Goal: Information Seeking & Learning: Get advice/opinions

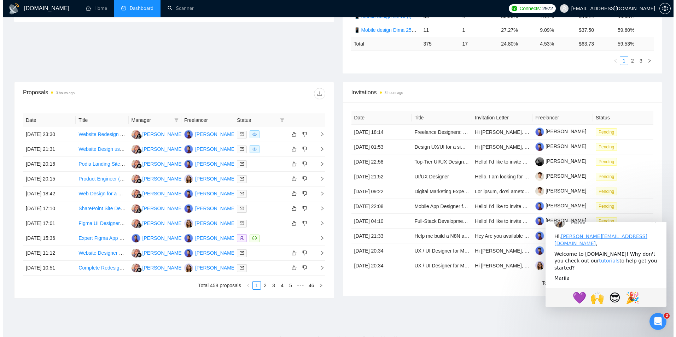
scroll to position [212, 0]
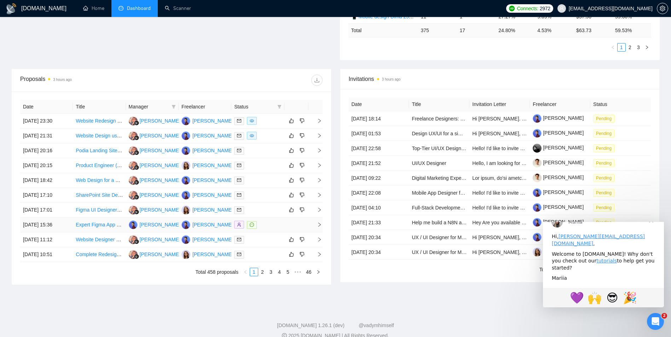
click at [320, 225] on icon "right" at bounding box center [319, 224] width 5 height 5
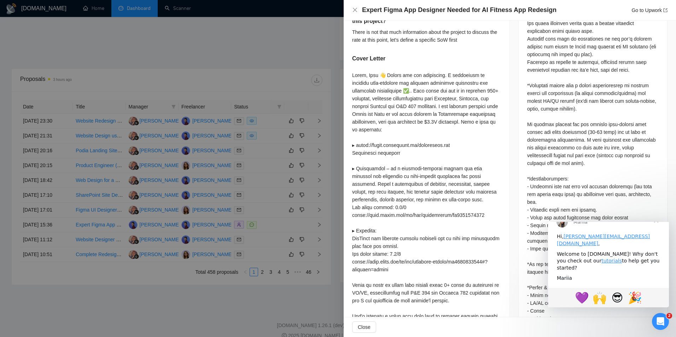
scroll to position [424, 0]
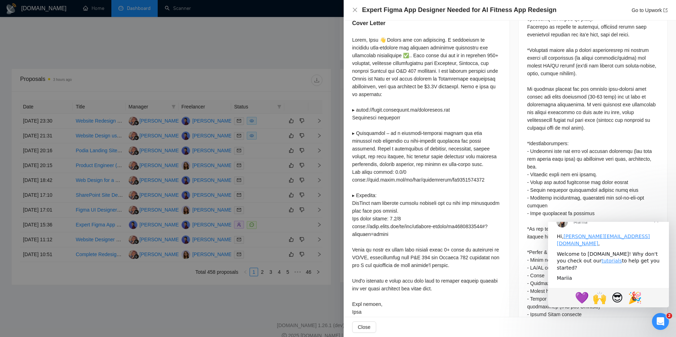
click at [277, 184] on div at bounding box center [338, 168] width 676 height 337
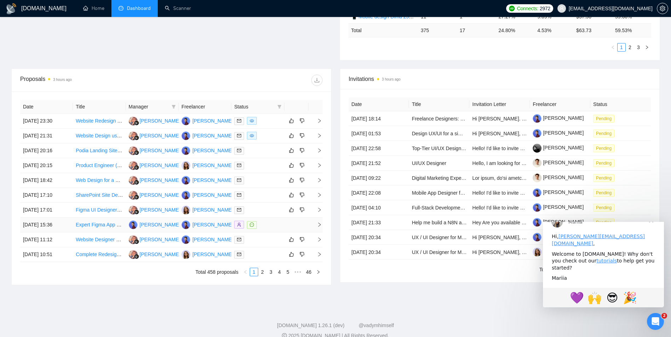
click at [262, 225] on div at bounding box center [257, 225] width 47 height 8
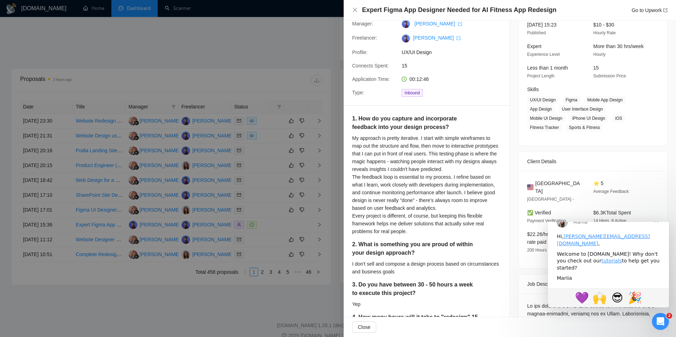
scroll to position [35, 0]
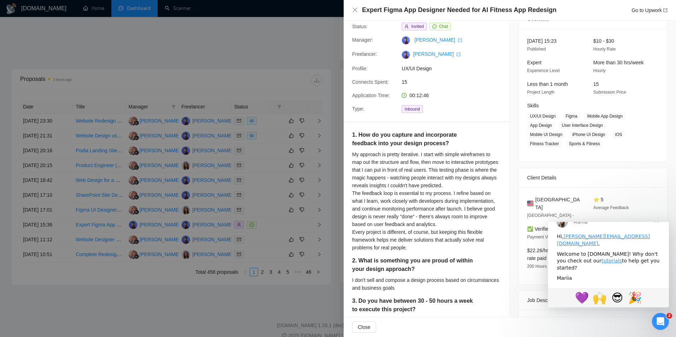
click at [240, 202] on div at bounding box center [338, 168] width 676 height 337
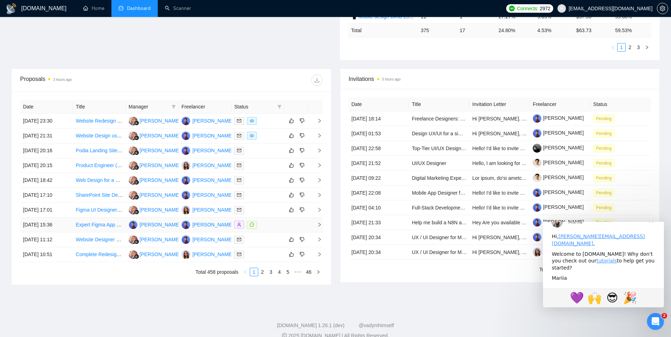
click at [268, 225] on div at bounding box center [257, 225] width 47 height 8
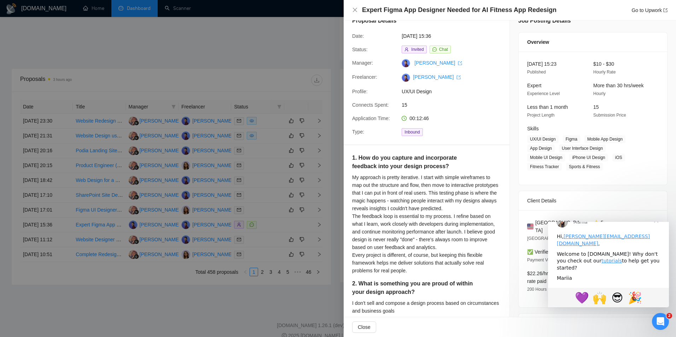
scroll to position [0, 0]
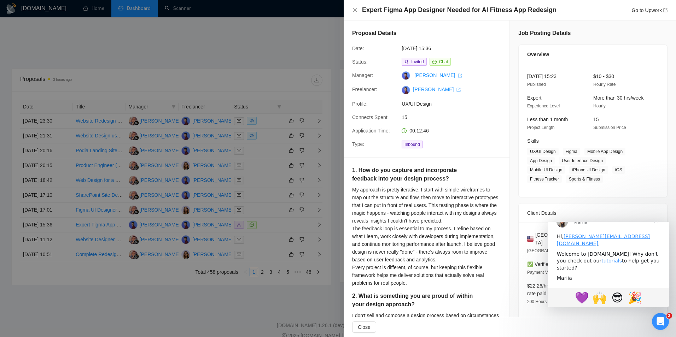
click at [265, 215] on div at bounding box center [338, 168] width 676 height 337
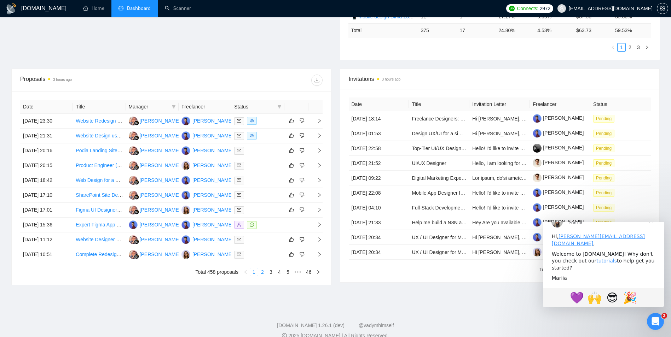
click at [263, 272] on link "2" at bounding box center [263, 272] width 8 height 8
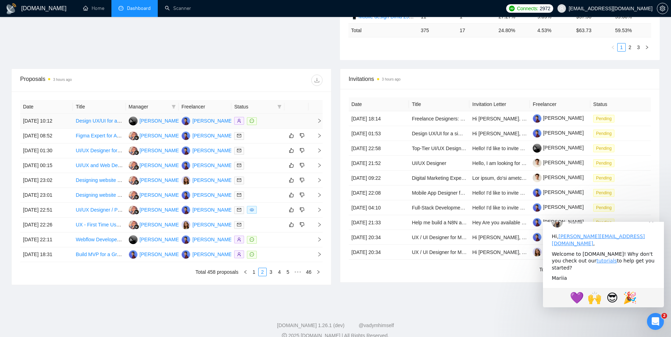
click at [261, 121] on div at bounding box center [257, 121] width 47 height 8
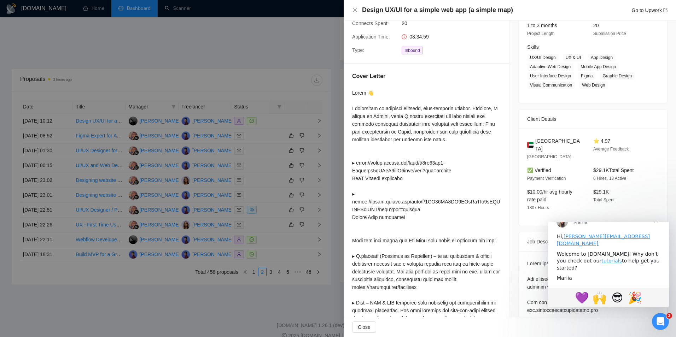
scroll to position [106, 0]
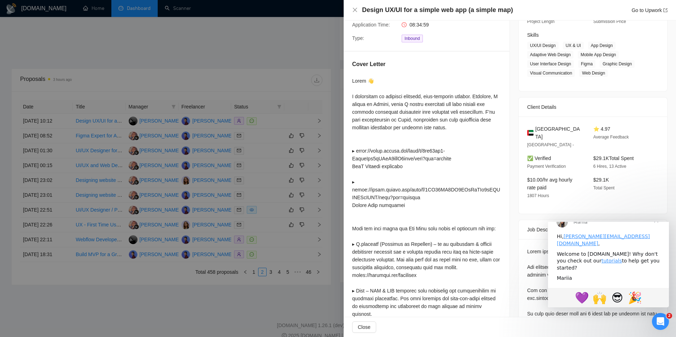
click at [292, 186] on div at bounding box center [338, 168] width 676 height 337
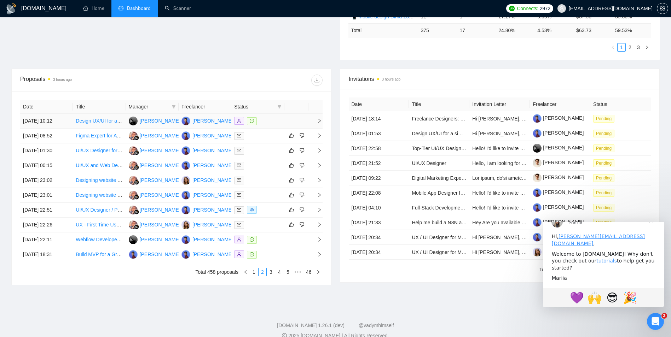
click at [258, 122] on link at bounding box center [253, 121] width 13 height 8
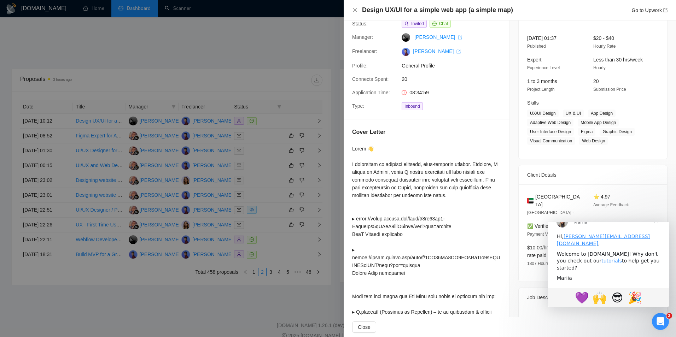
scroll to position [35, 0]
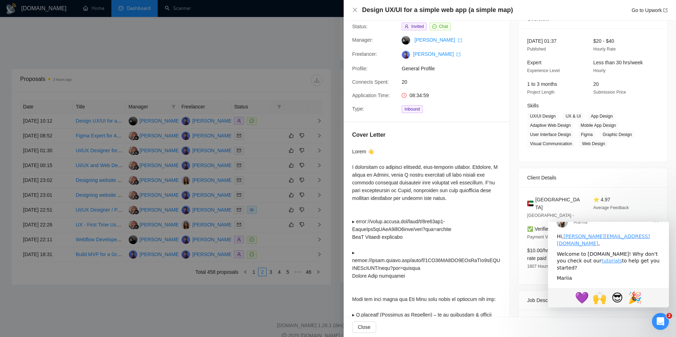
click at [272, 155] on div at bounding box center [338, 168] width 676 height 337
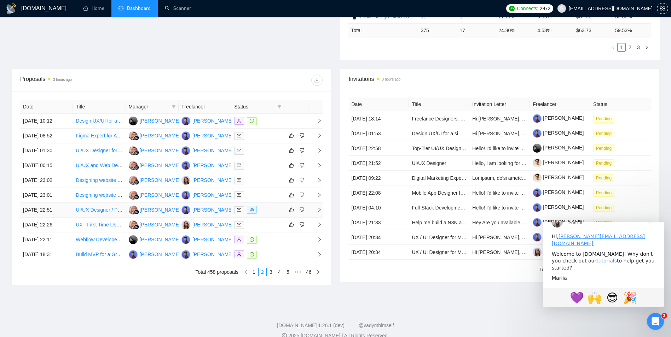
click at [263, 210] on div at bounding box center [257, 210] width 47 height 8
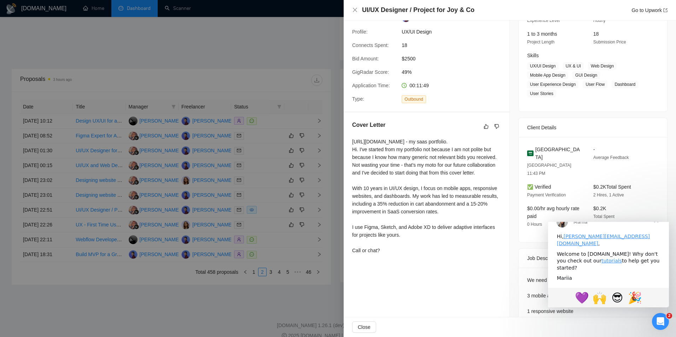
scroll to position [94, 0]
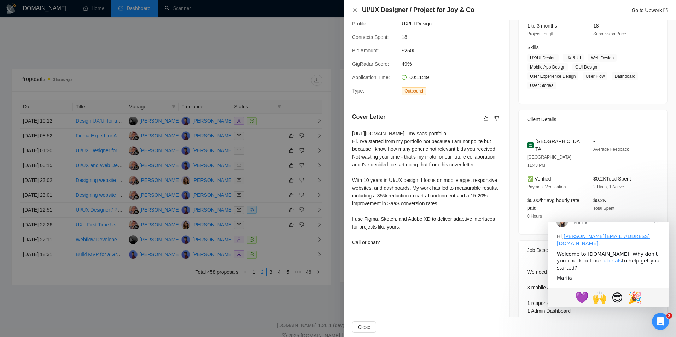
click at [316, 138] on div at bounding box center [338, 168] width 676 height 337
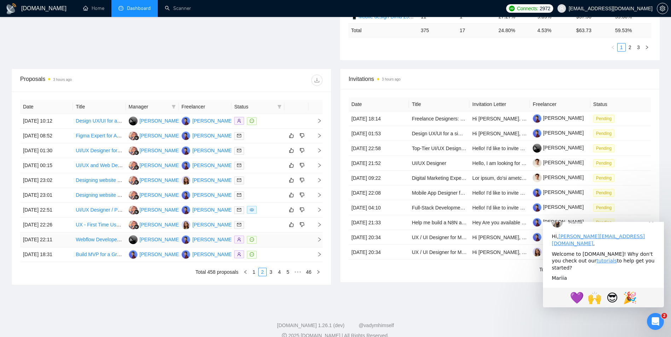
click at [267, 241] on div at bounding box center [257, 240] width 47 height 8
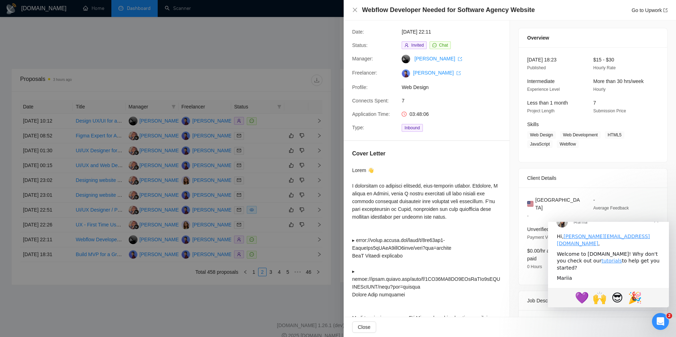
scroll to position [0, 0]
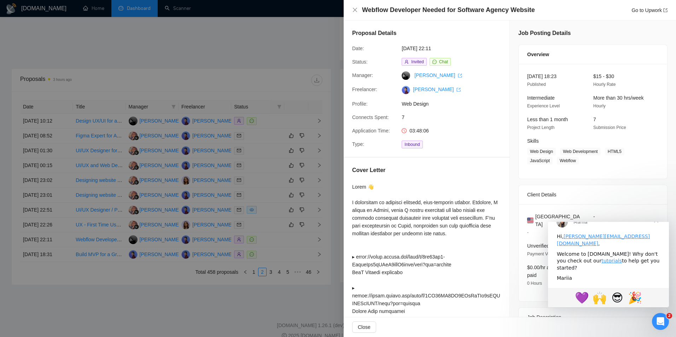
click at [331, 73] on div at bounding box center [338, 168] width 676 height 337
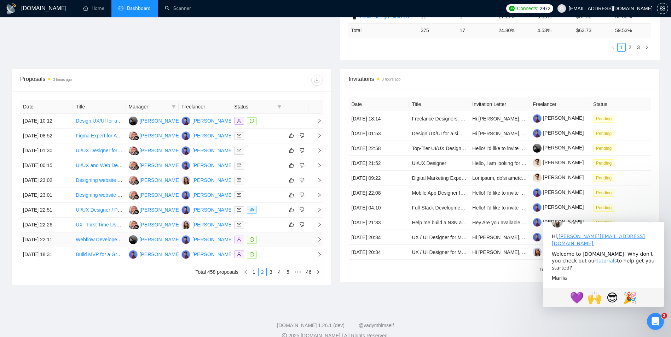
click at [266, 238] on div at bounding box center [257, 240] width 47 height 8
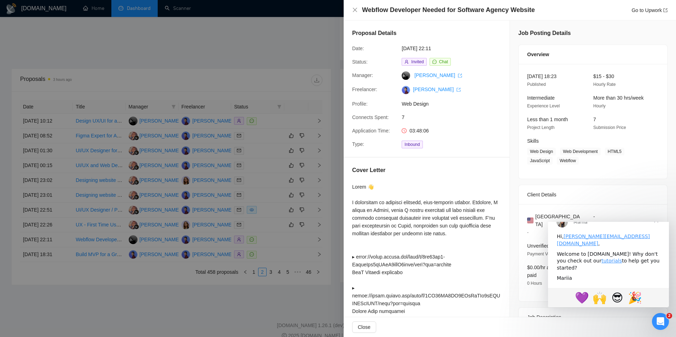
click at [274, 180] on div at bounding box center [338, 168] width 676 height 337
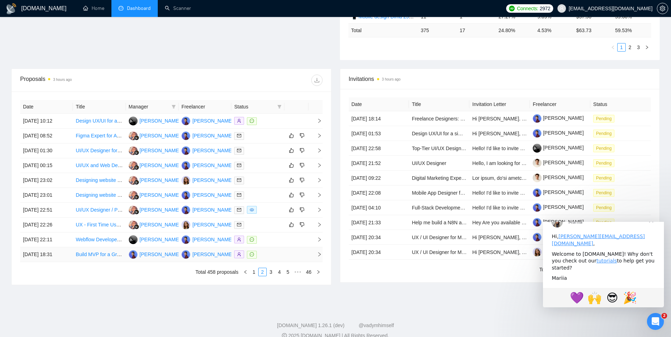
click at [266, 254] on div at bounding box center [257, 255] width 47 height 8
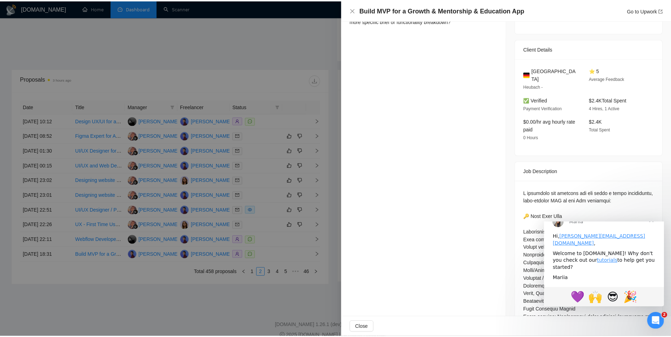
scroll to position [212, 0]
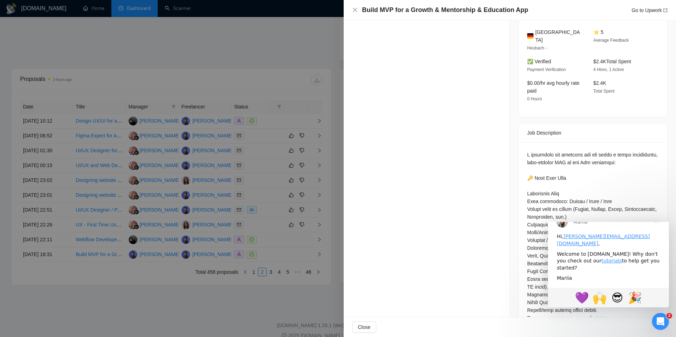
click at [259, 176] on div at bounding box center [338, 168] width 676 height 337
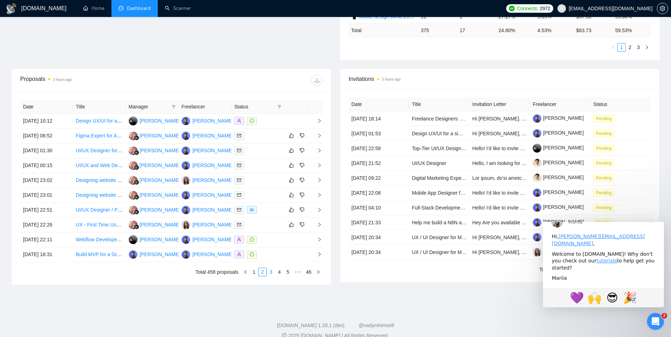
click at [270, 274] on link "3" at bounding box center [271, 272] width 8 height 8
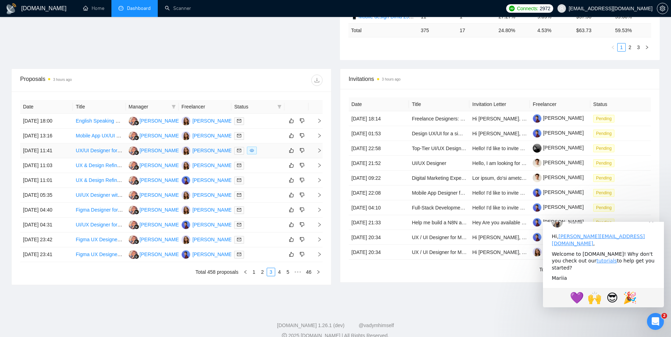
click at [262, 152] on div at bounding box center [257, 151] width 47 height 8
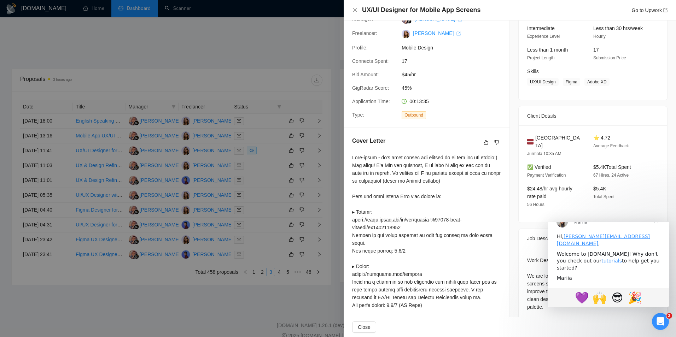
scroll to position [60, 0]
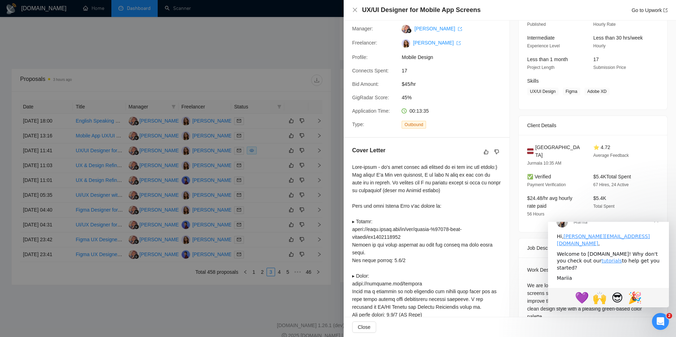
click at [221, 68] on div at bounding box center [338, 168] width 676 height 337
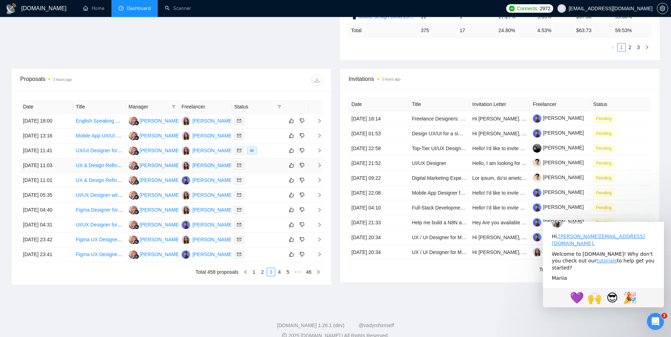
click at [264, 166] on div at bounding box center [257, 166] width 47 height 8
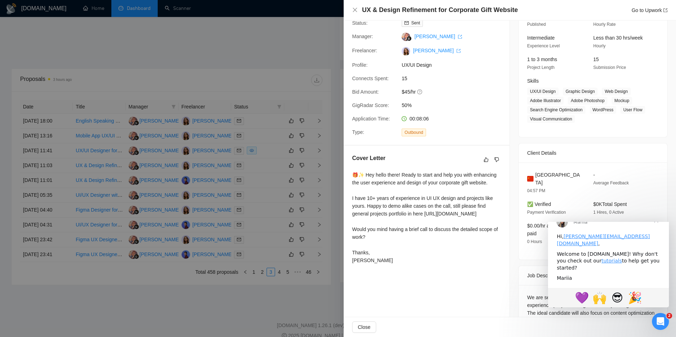
click at [277, 63] on div at bounding box center [338, 168] width 676 height 337
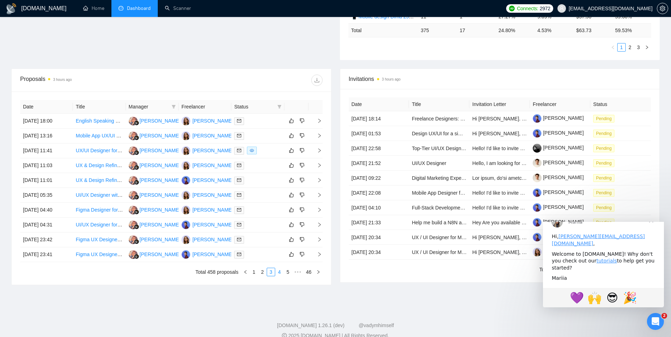
click at [282, 270] on link "4" at bounding box center [280, 272] width 8 height 8
click at [267, 181] on div at bounding box center [257, 181] width 47 height 8
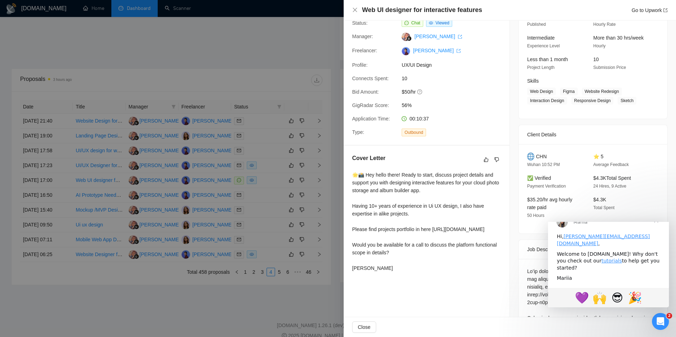
click at [328, 112] on div at bounding box center [338, 168] width 676 height 337
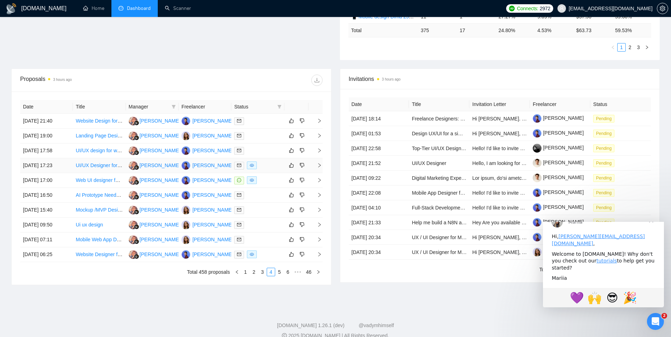
click at [266, 167] on div at bounding box center [257, 166] width 47 height 8
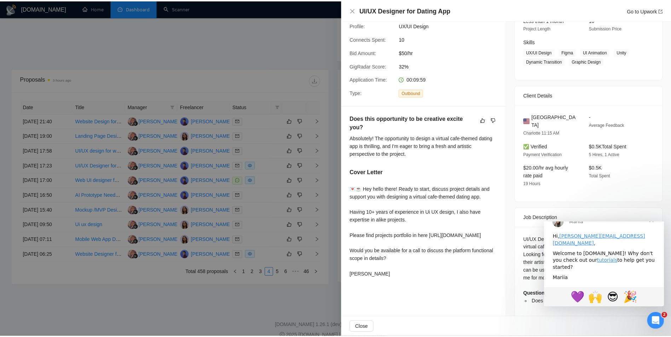
scroll to position [101, 0]
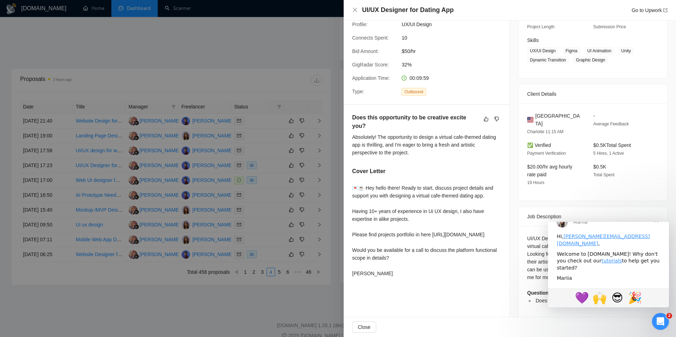
click at [303, 57] on div at bounding box center [338, 168] width 676 height 337
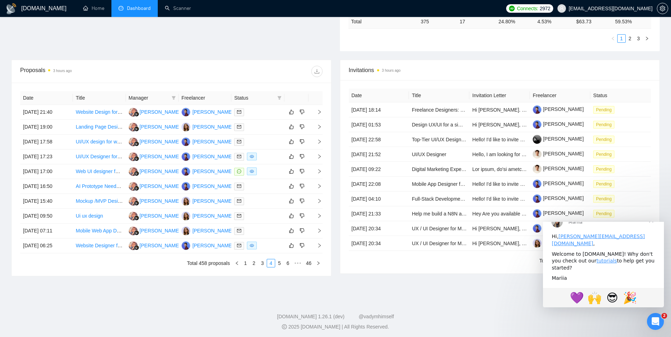
scroll to position [223, 0]
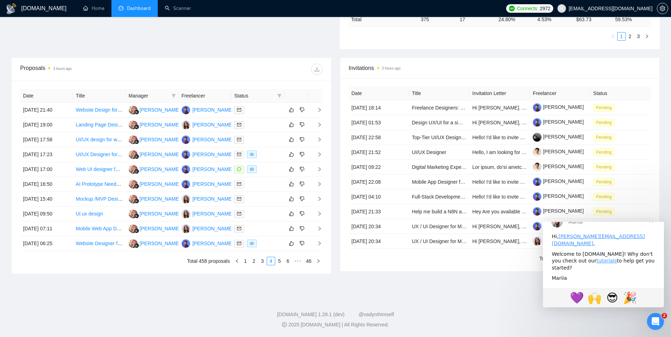
click at [655, 233] on span "Close" at bounding box center [650, 220] width 25 height 25
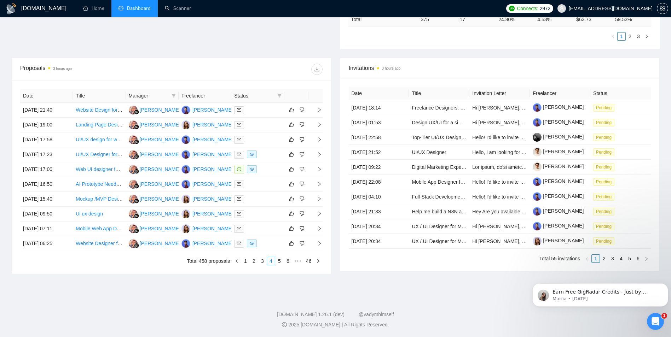
scroll to position [0, 0]
click at [603, 260] on link "2" at bounding box center [604, 259] width 8 height 8
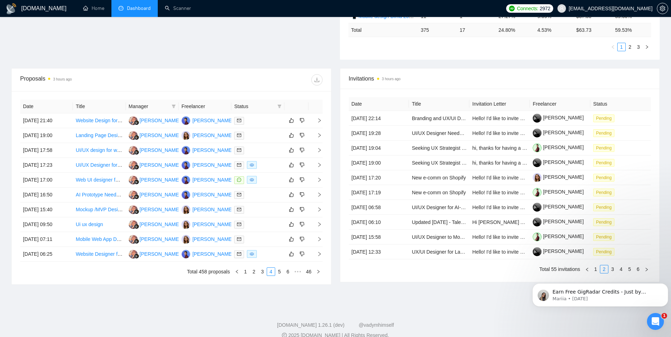
scroll to position [223, 0]
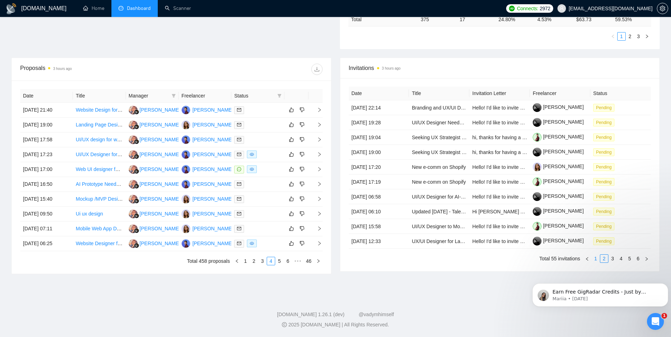
click at [595, 259] on link "1" at bounding box center [596, 259] width 8 height 8
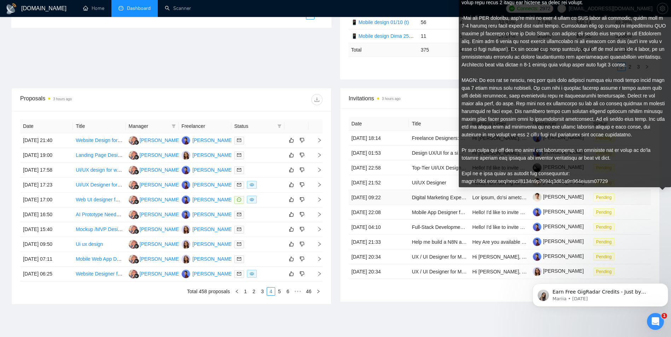
scroll to position [193, 0]
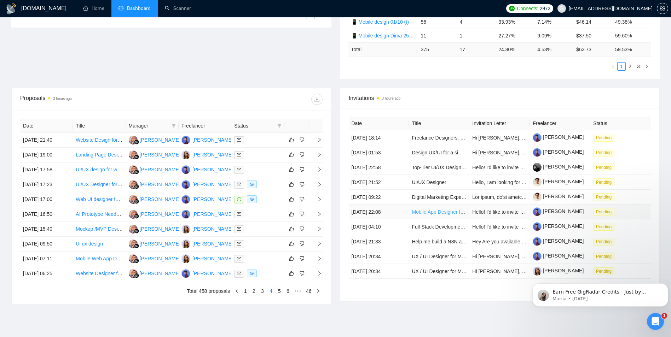
click at [436, 213] on link "Mobile App Designer for Fitness Application" at bounding box center [460, 212] width 96 height 6
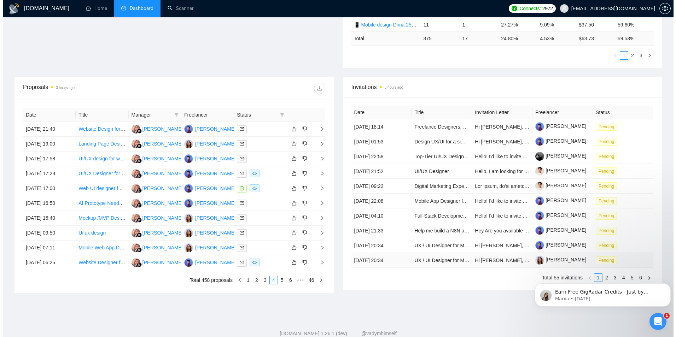
scroll to position [223, 0]
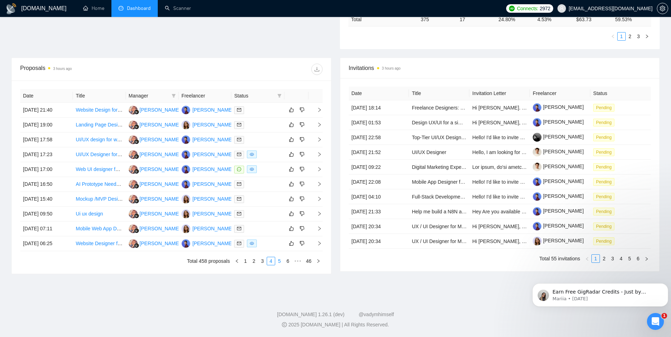
click at [279, 259] on link "5" at bounding box center [280, 262] width 8 height 8
click at [261, 212] on div at bounding box center [257, 214] width 47 height 8
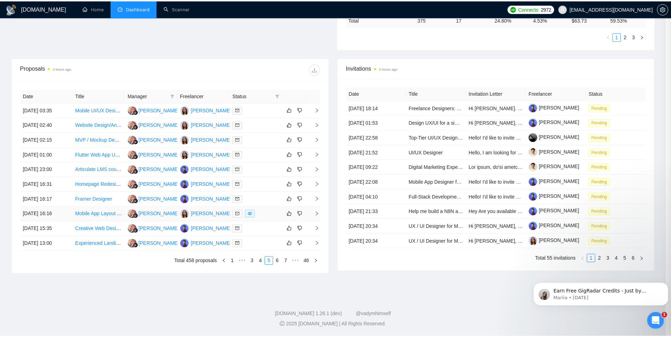
scroll to position [85, 0]
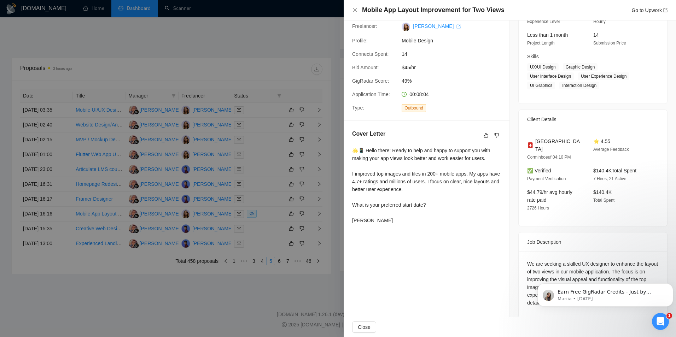
click at [302, 82] on div at bounding box center [338, 168] width 676 height 337
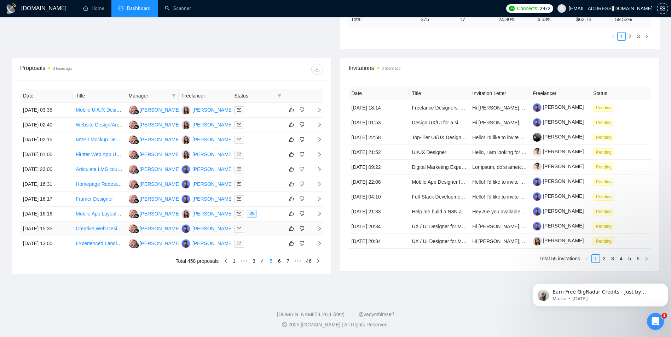
click at [266, 231] on div at bounding box center [257, 229] width 47 height 8
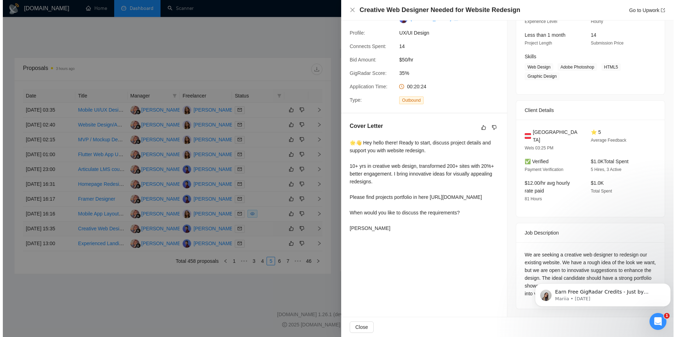
scroll to position [75, 0]
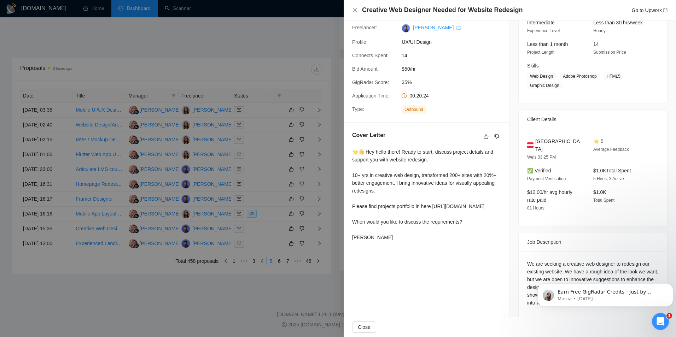
click at [281, 168] on div at bounding box center [338, 168] width 676 height 337
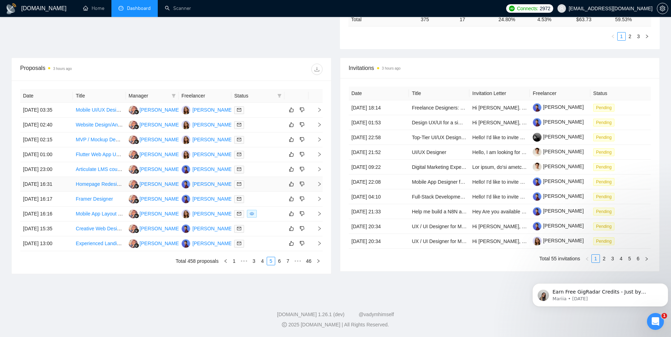
click at [257, 185] on div at bounding box center [257, 184] width 47 height 8
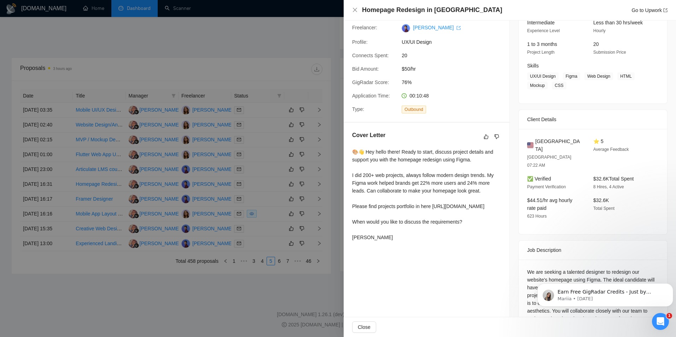
click at [185, 142] on div at bounding box center [338, 168] width 676 height 337
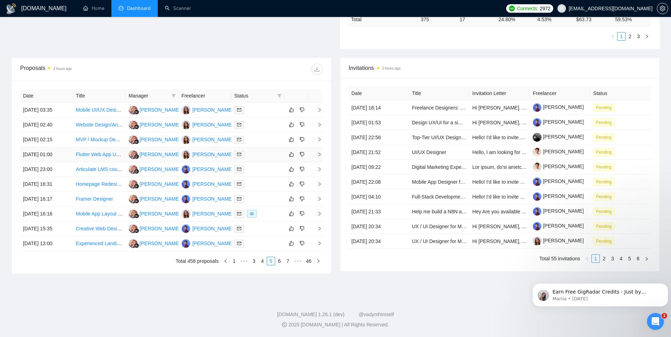
click at [258, 155] on div at bounding box center [257, 155] width 47 height 8
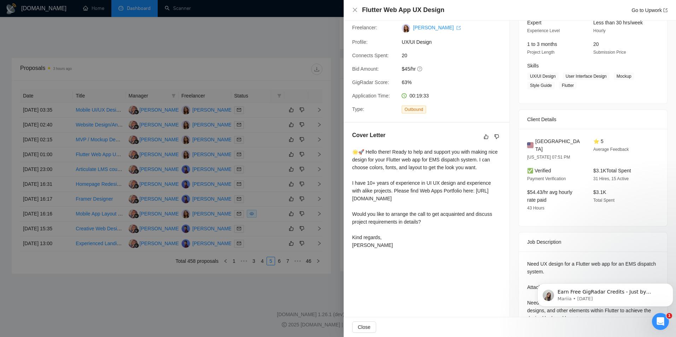
drag, startPoint x: 263, startPoint y: 123, endPoint x: 263, endPoint y: 168, distance: 45.6
click at [263, 122] on div at bounding box center [338, 168] width 676 height 337
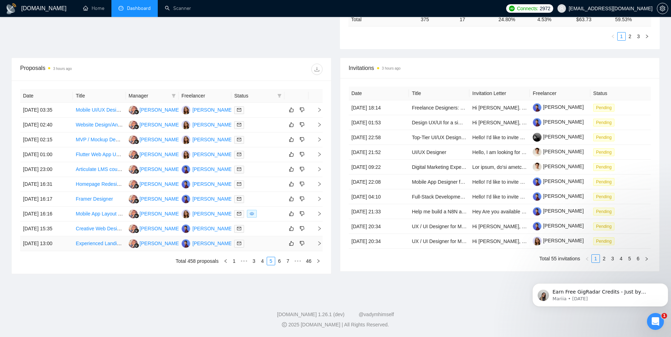
click at [257, 243] on div at bounding box center [257, 244] width 47 height 8
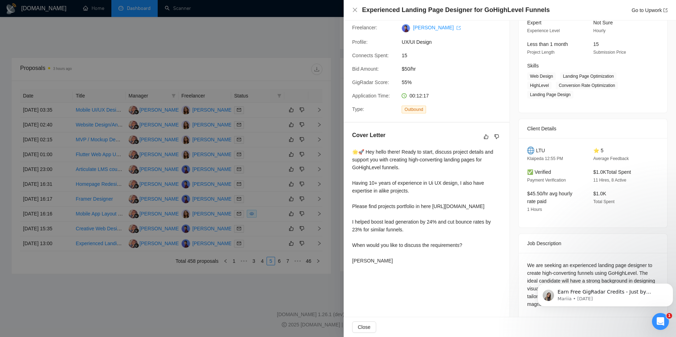
click at [220, 140] on div at bounding box center [338, 168] width 676 height 337
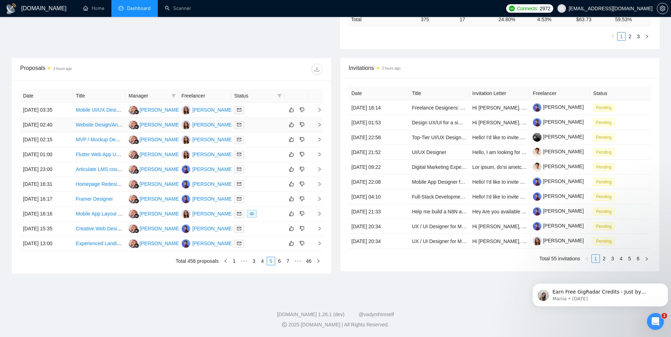
click at [256, 125] on div at bounding box center [257, 125] width 47 height 8
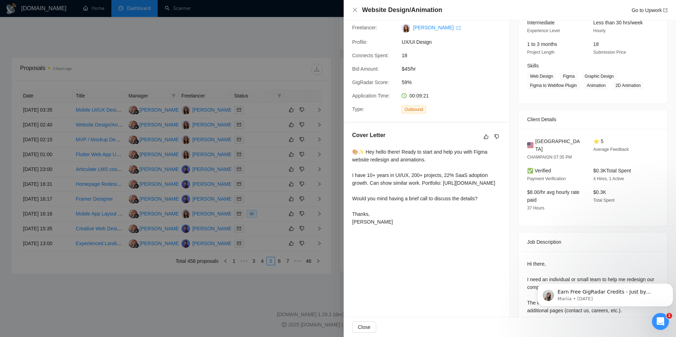
click at [272, 169] on div at bounding box center [338, 168] width 676 height 337
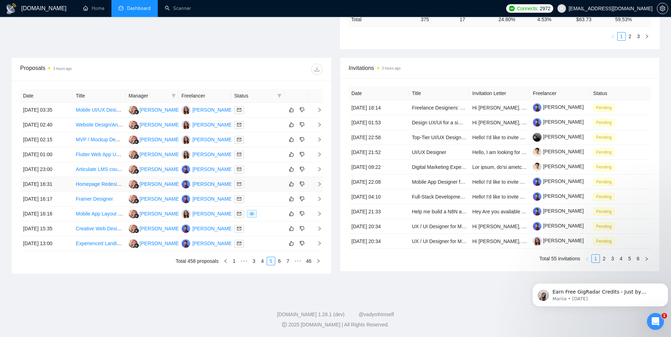
click at [259, 182] on div at bounding box center [257, 184] width 47 height 8
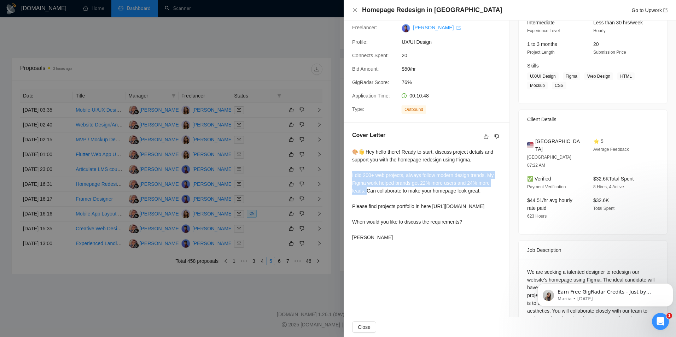
drag, startPoint x: 351, startPoint y: 174, endPoint x: 366, endPoint y: 193, distance: 24.2
click at [366, 193] on div "Cover Letter 🎨👋 Hey hello there! Ready to start, discuss project details and su…" at bounding box center [427, 188] width 166 height 130
copy div "did 200+ web projects, always follow modern design trends. My Figma work helped…"
click at [224, 153] on div at bounding box center [338, 168] width 676 height 337
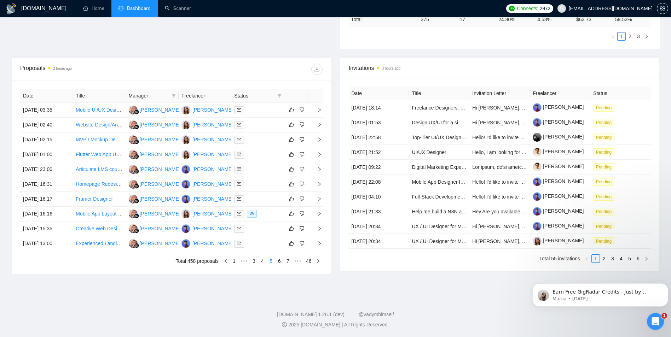
click at [233, 262] on link "1" at bounding box center [234, 262] width 8 height 8
click at [270, 216] on div at bounding box center [257, 214] width 47 height 8
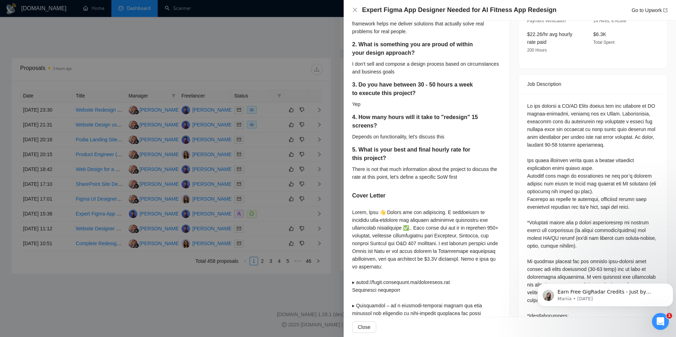
scroll to position [252, 0]
drag, startPoint x: 349, startPoint y: 211, endPoint x: 441, endPoint y: 214, distance: 92.0
click at [441, 214] on div "1. How do you capture and incorporate feedback into your design process? My app…" at bounding box center [427, 203] width 166 height 594
copy div "Hello, [PERSON_NAME] 👋 Thnaks for the inivtation."
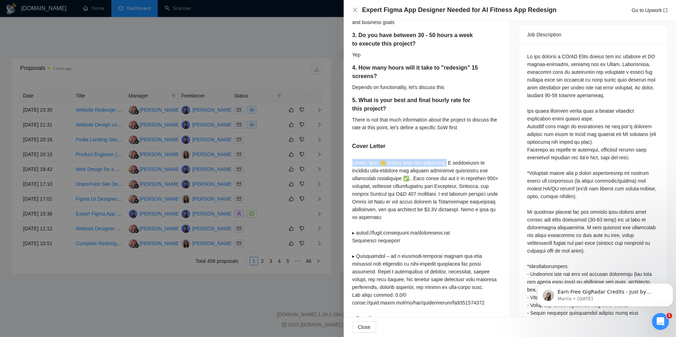
scroll to position [302, 0]
drag, startPoint x: 425, startPoint y: 192, endPoint x: 430, endPoint y: 201, distance: 9.8
click at [430, 201] on div at bounding box center [426, 299] width 149 height 280
drag, startPoint x: 430, startPoint y: 201, endPoint x: 418, endPoint y: 208, distance: 14.1
click at [421, 208] on div at bounding box center [426, 299] width 149 height 280
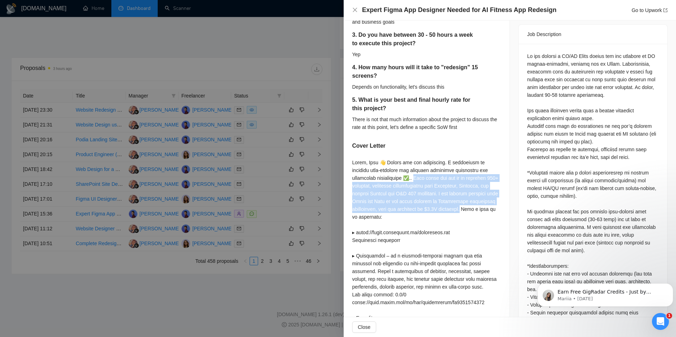
drag, startPoint x: 391, startPoint y: 177, endPoint x: 432, endPoint y: 209, distance: 52.0
click at [432, 209] on div at bounding box center [426, 299] width 149 height 280
copy div "his focus has led me to complete 150+ projects, including collaborations with M…"
